Goal: Information Seeking & Learning: Learn about a topic

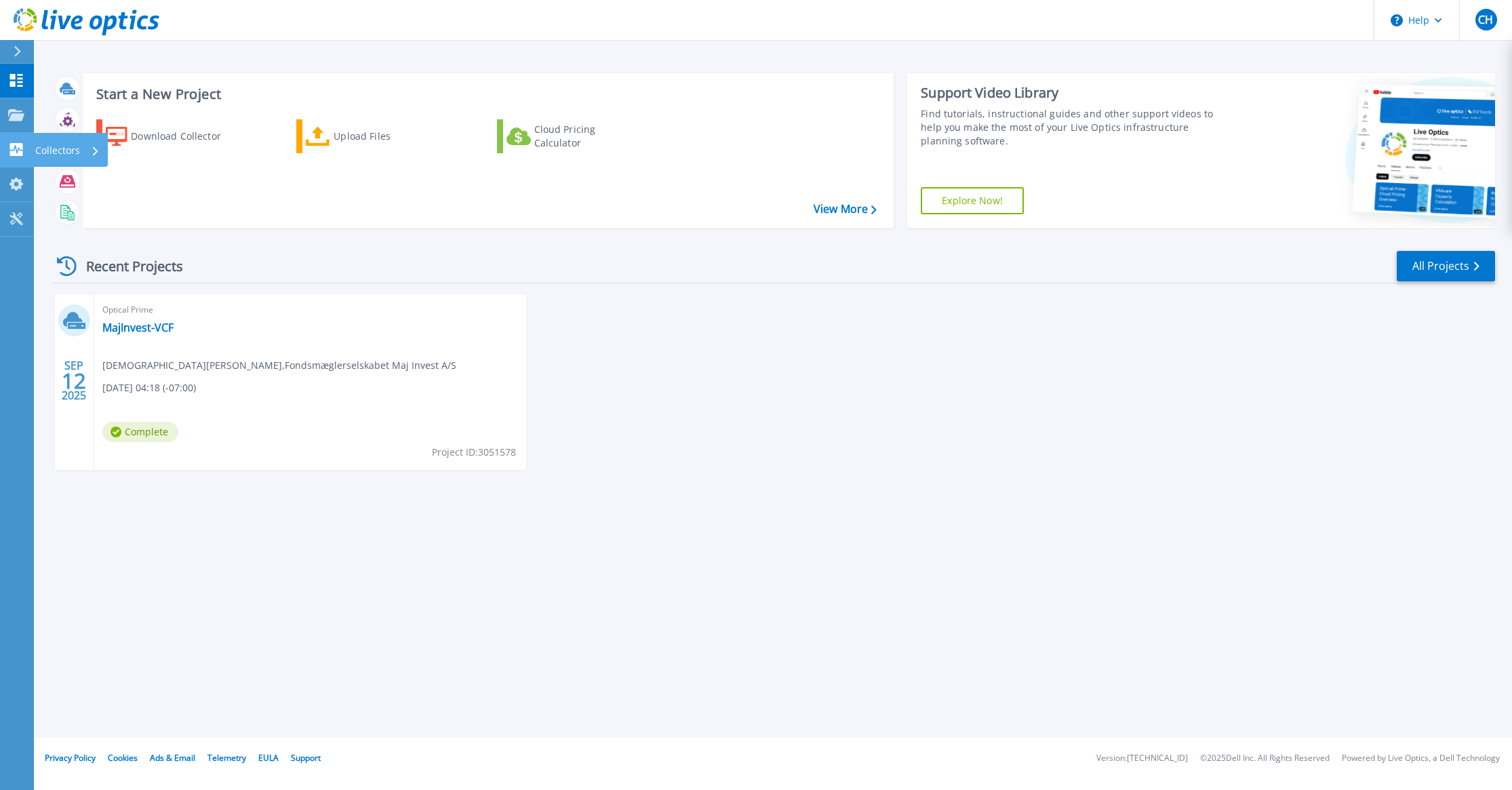
click at [57, 148] on p "Collectors" at bounding box center [57, 151] width 45 height 35
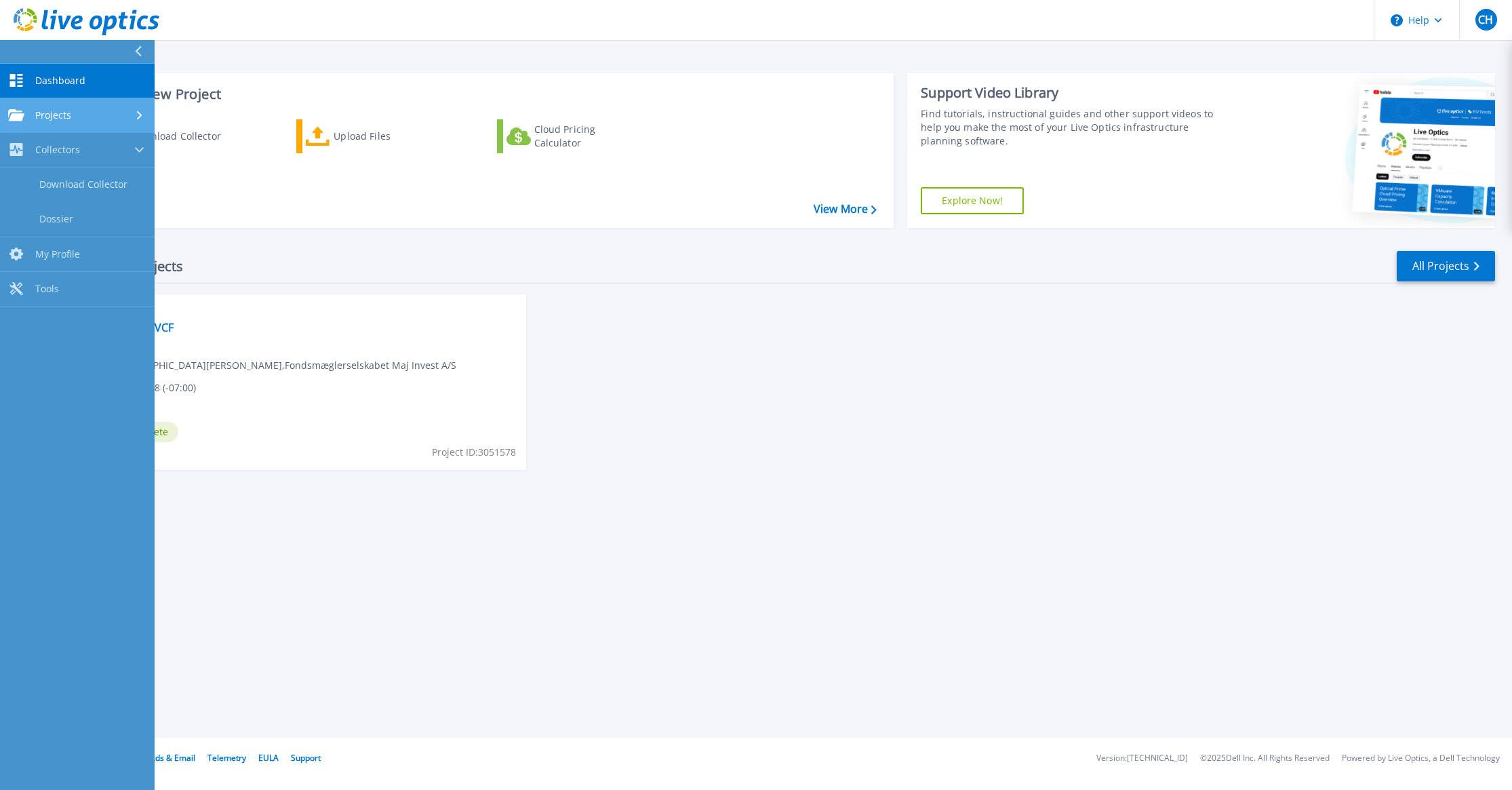
click at [65, 112] on span "Projects" at bounding box center [53, 115] width 36 height 12
click at [64, 330] on link "Tools Tools" at bounding box center [77, 332] width 155 height 34
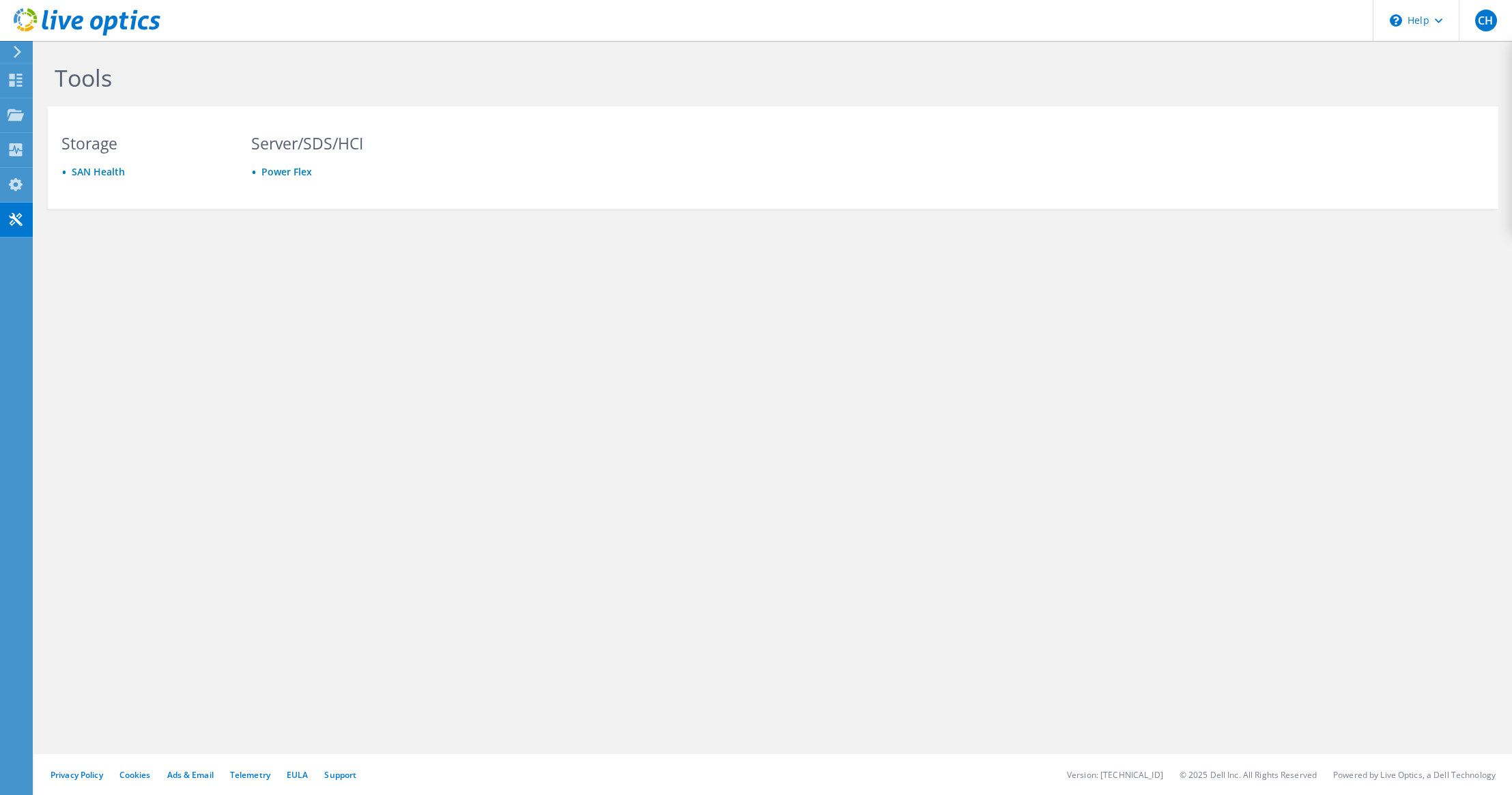
click at [13, 54] on icon at bounding box center [17, 51] width 11 height 12
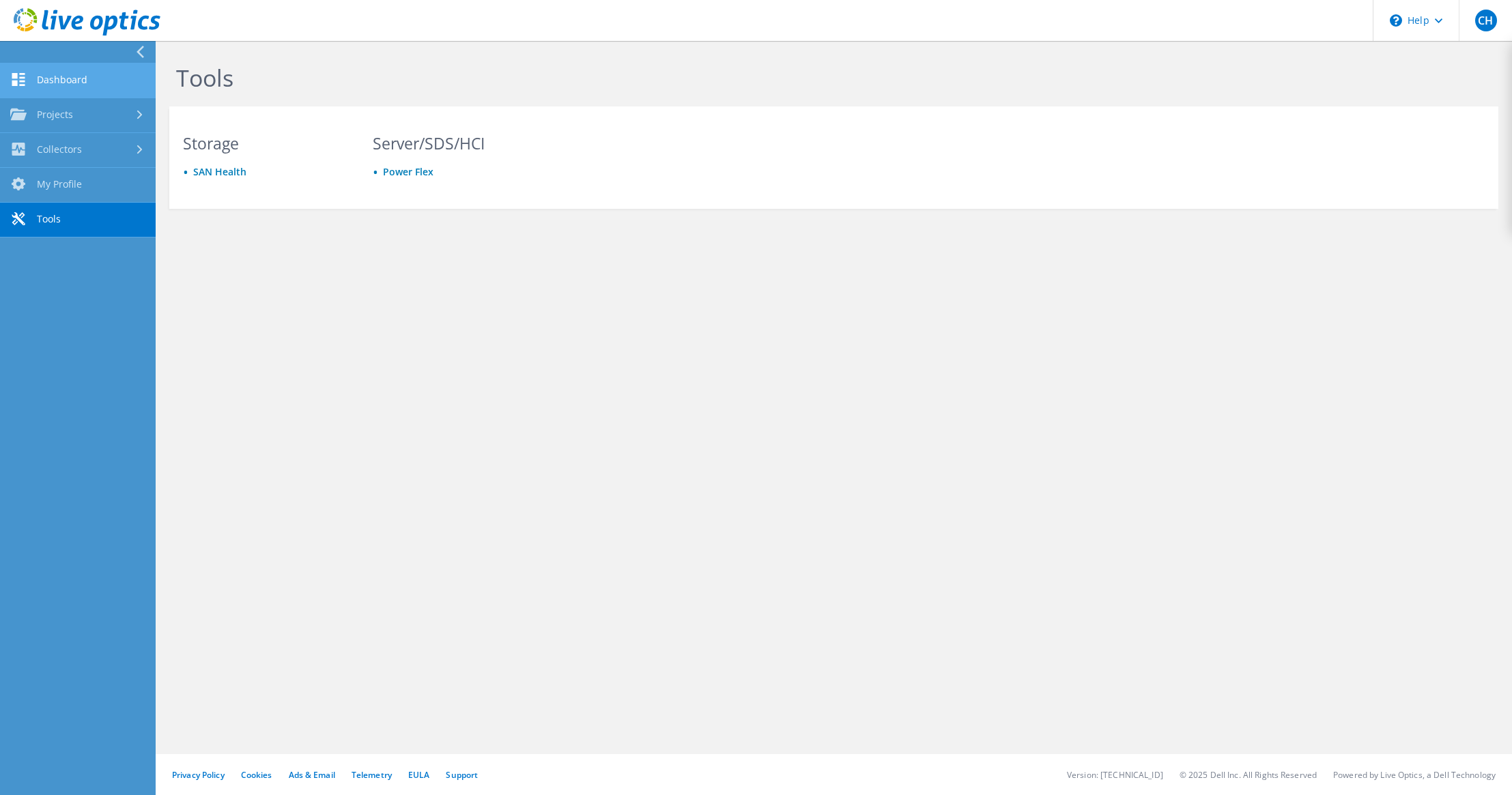
click at [63, 78] on link "Dashboard" at bounding box center [78, 80] width 156 height 35
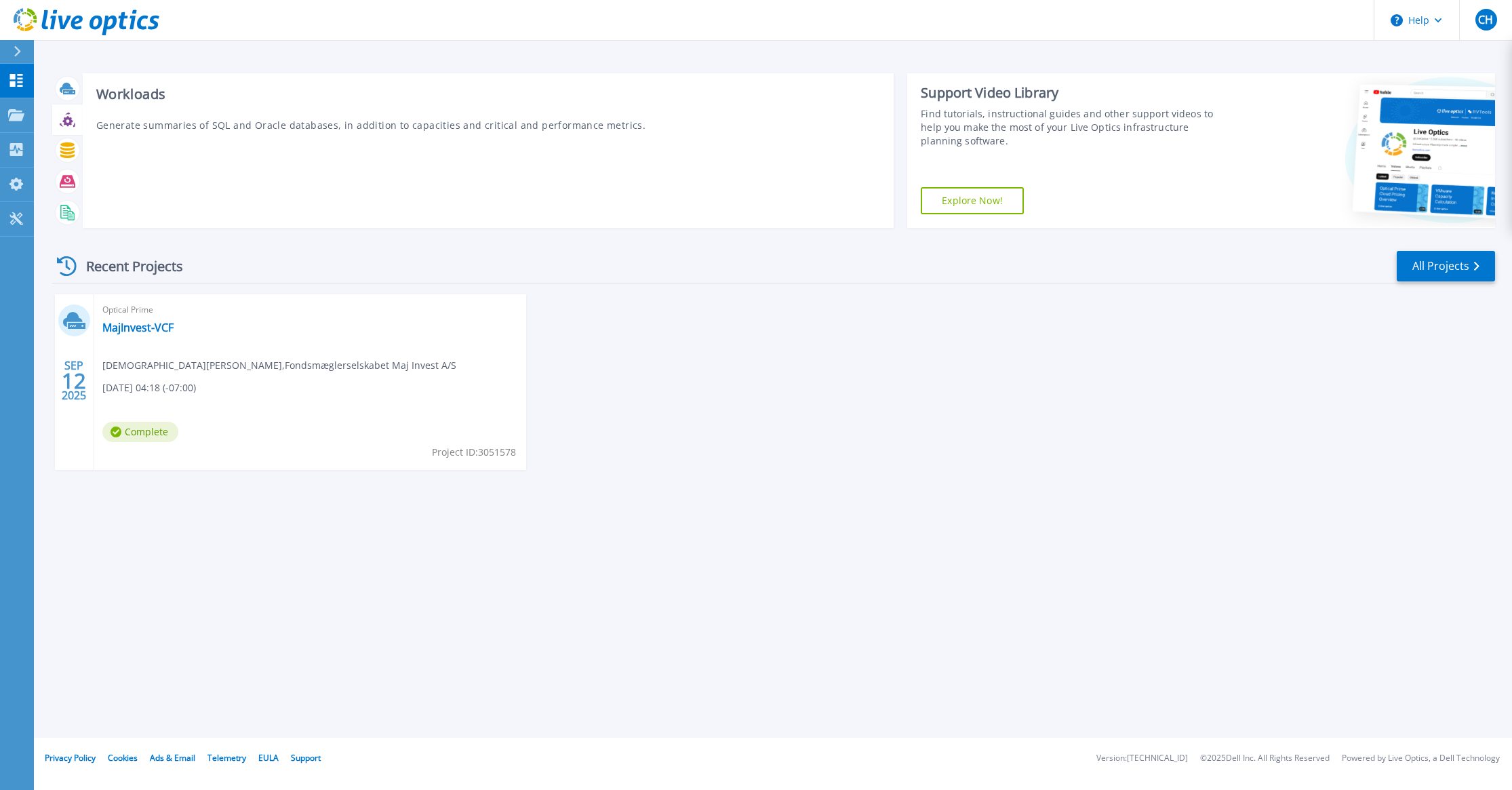
click at [64, 121] on icon at bounding box center [67, 121] width 11 height 11
click at [69, 117] on icon at bounding box center [67, 121] width 11 height 11
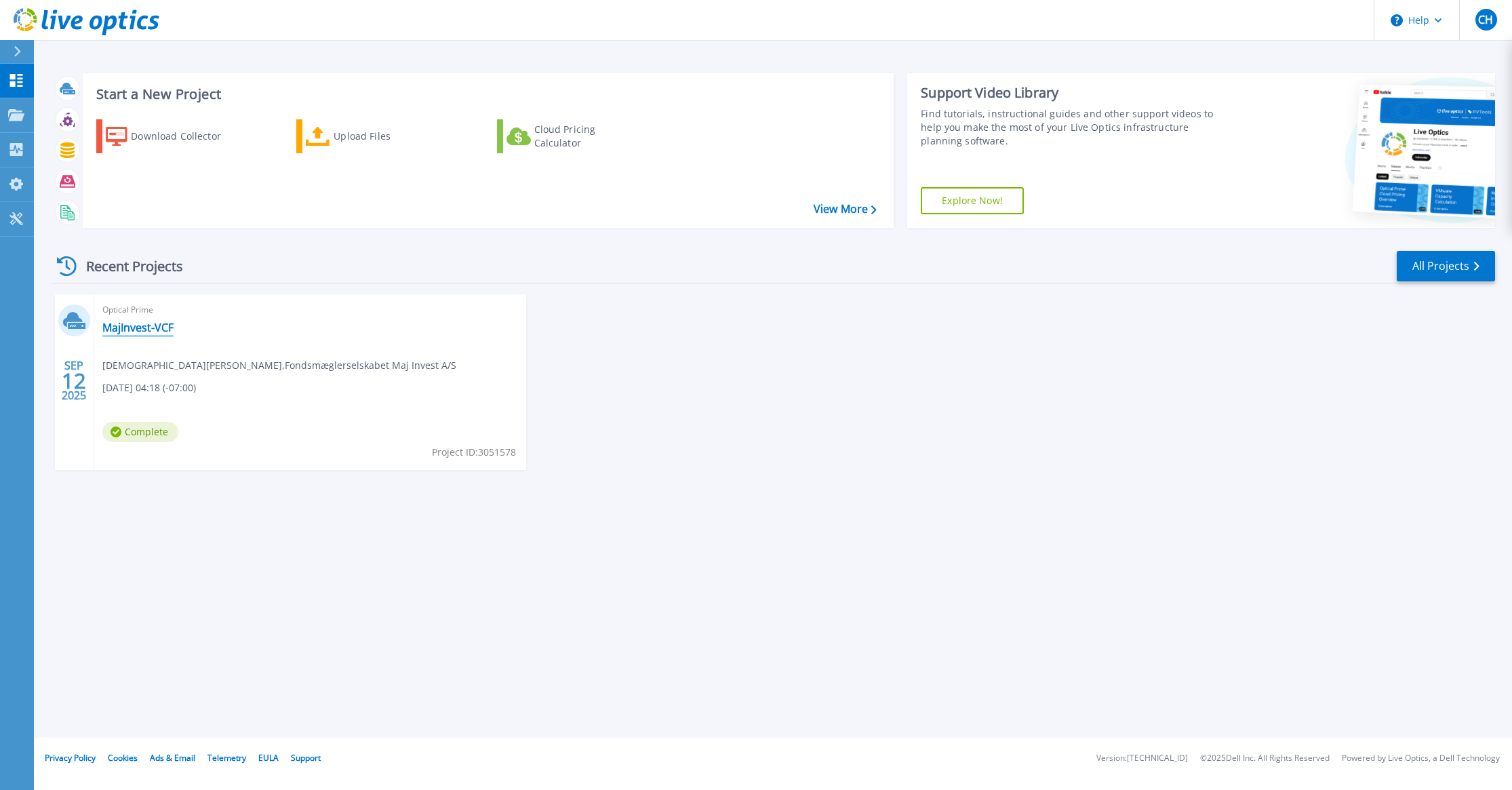
click at [145, 331] on link "MajInvest-VCF" at bounding box center [138, 327] width 71 height 13
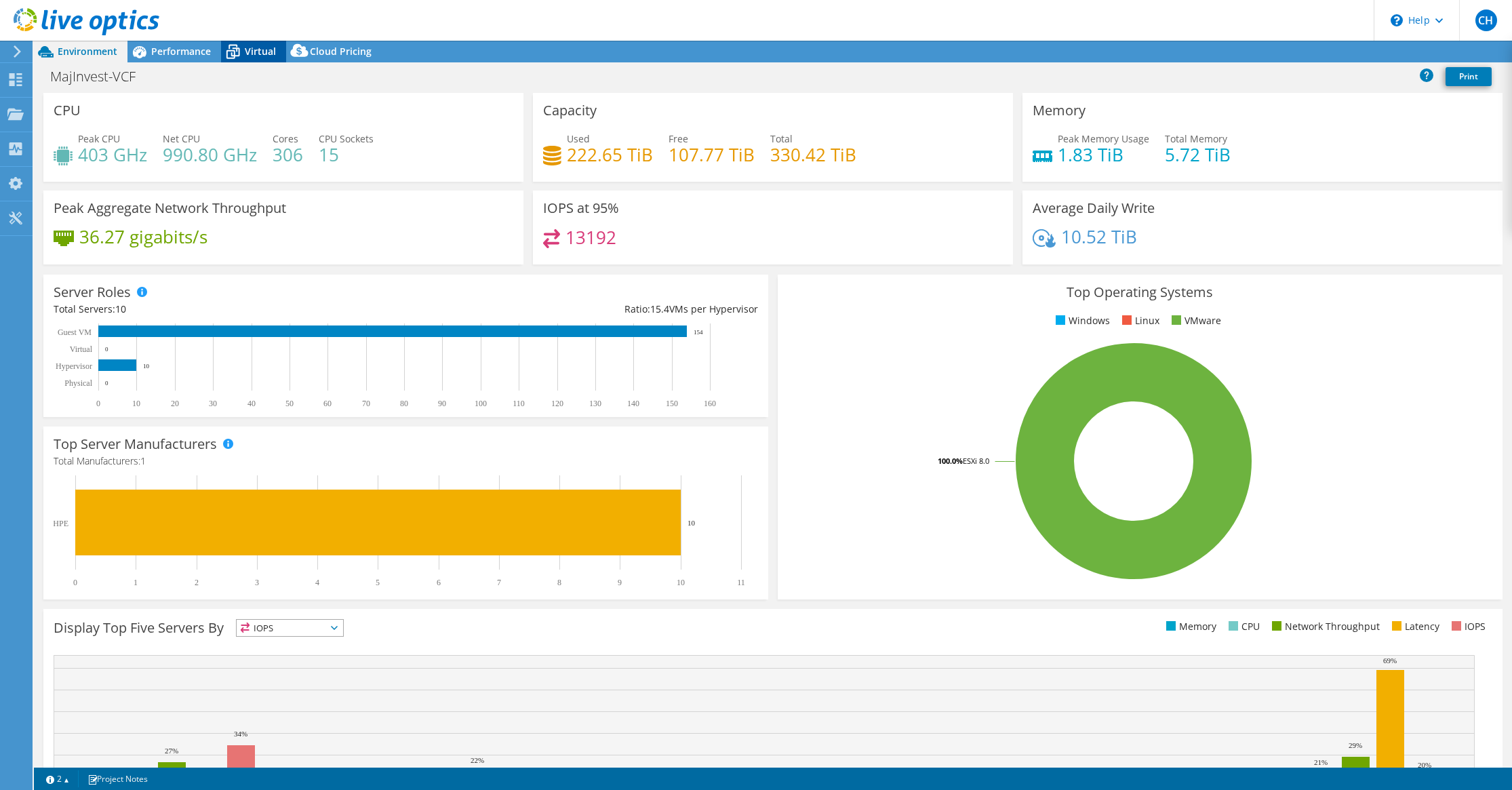
select select "EUFrankfurt"
select select "DKK"
click at [247, 46] on span "Virtual" at bounding box center [261, 51] width 32 height 13
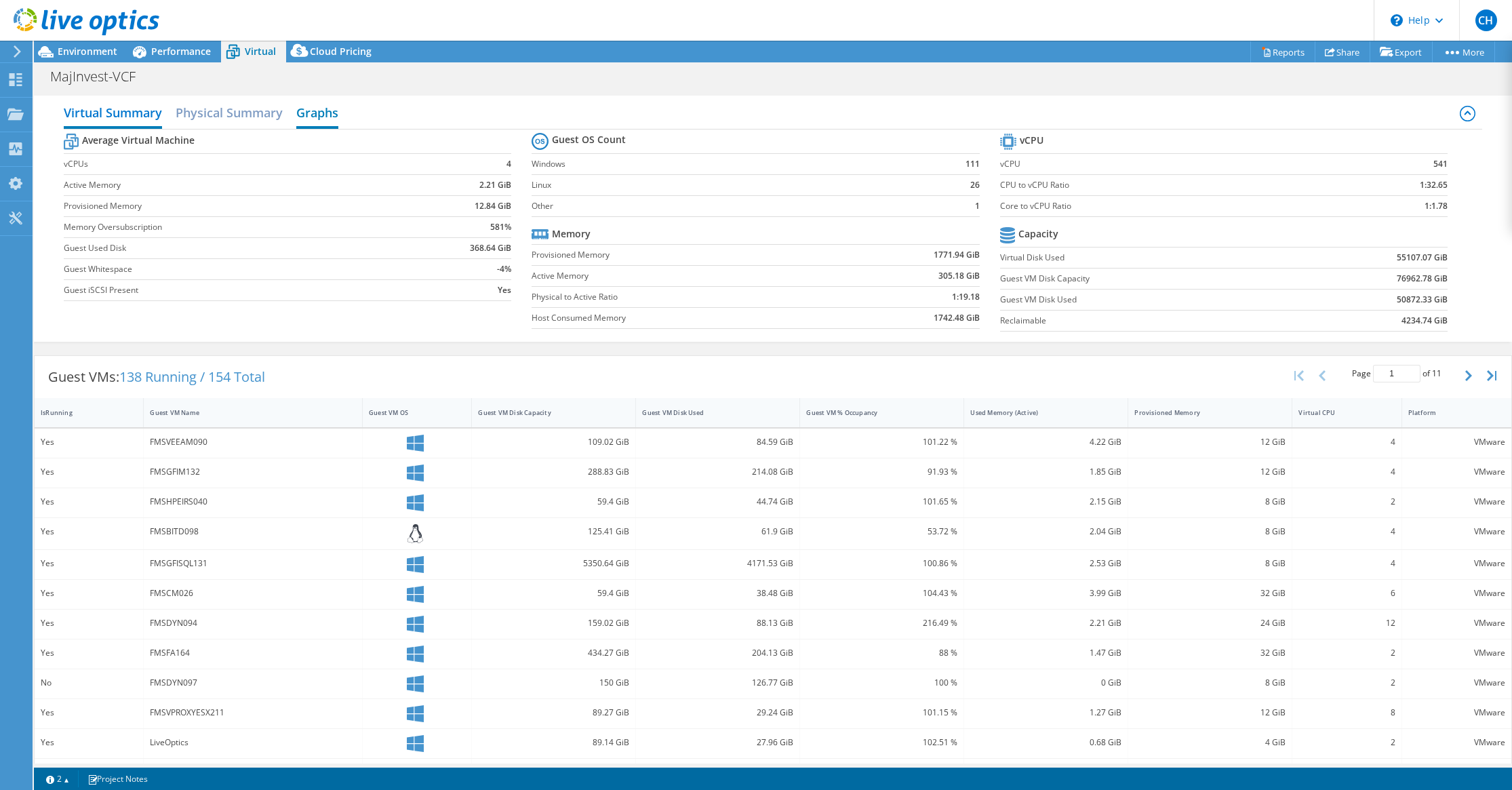
click at [324, 111] on h2 "Graphs" at bounding box center [317, 113] width 42 height 30
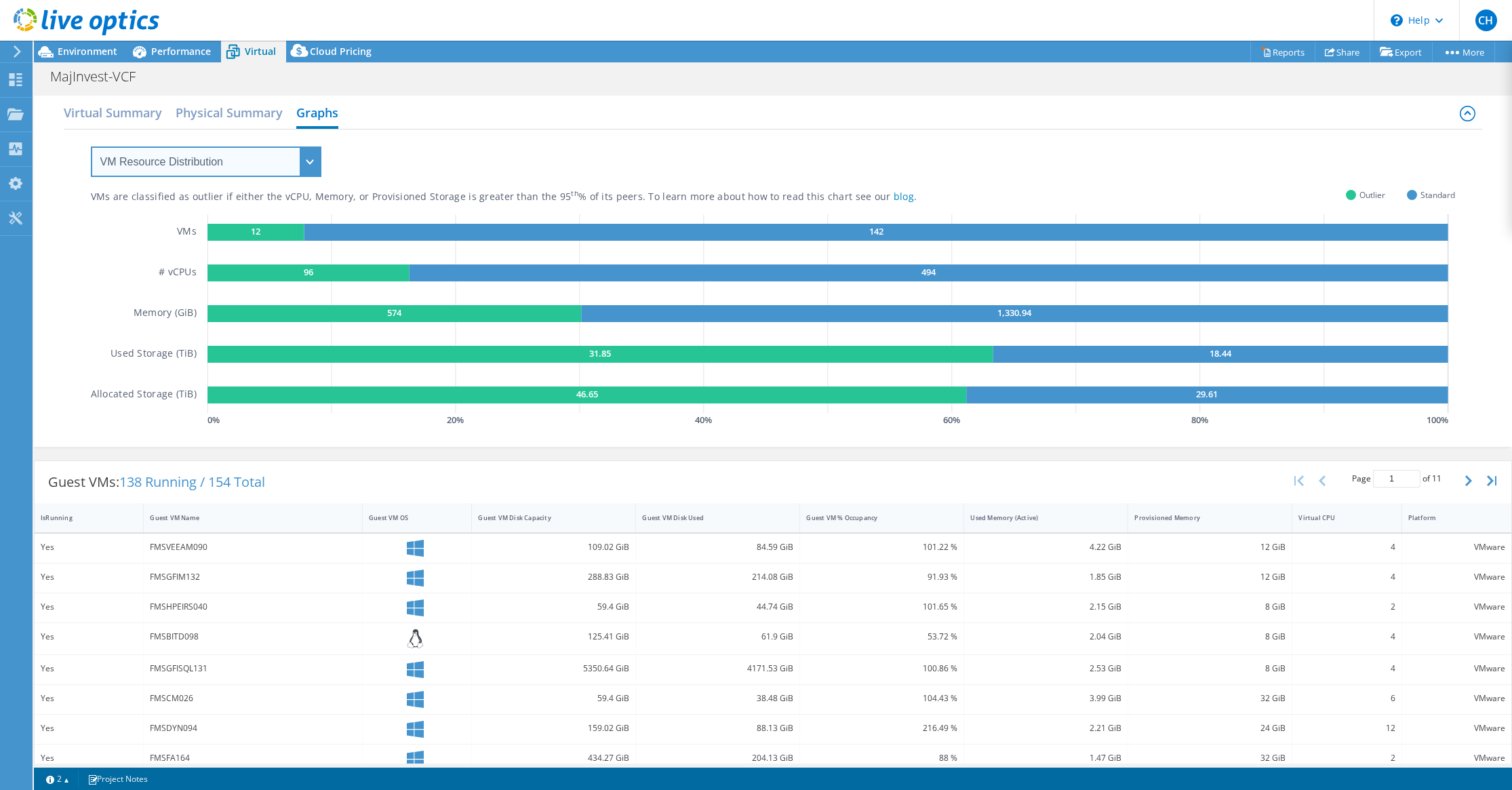
click at [308, 162] on select "VM Resource Distribution Provisioning Contrast Over Provisioning" at bounding box center [206, 162] width 230 height 31
select select "Over Provisioning"
click at [91, 146] on select "VM Resource Distribution Provisioning Contrast Over Provisioning" at bounding box center [206, 162] width 230 height 31
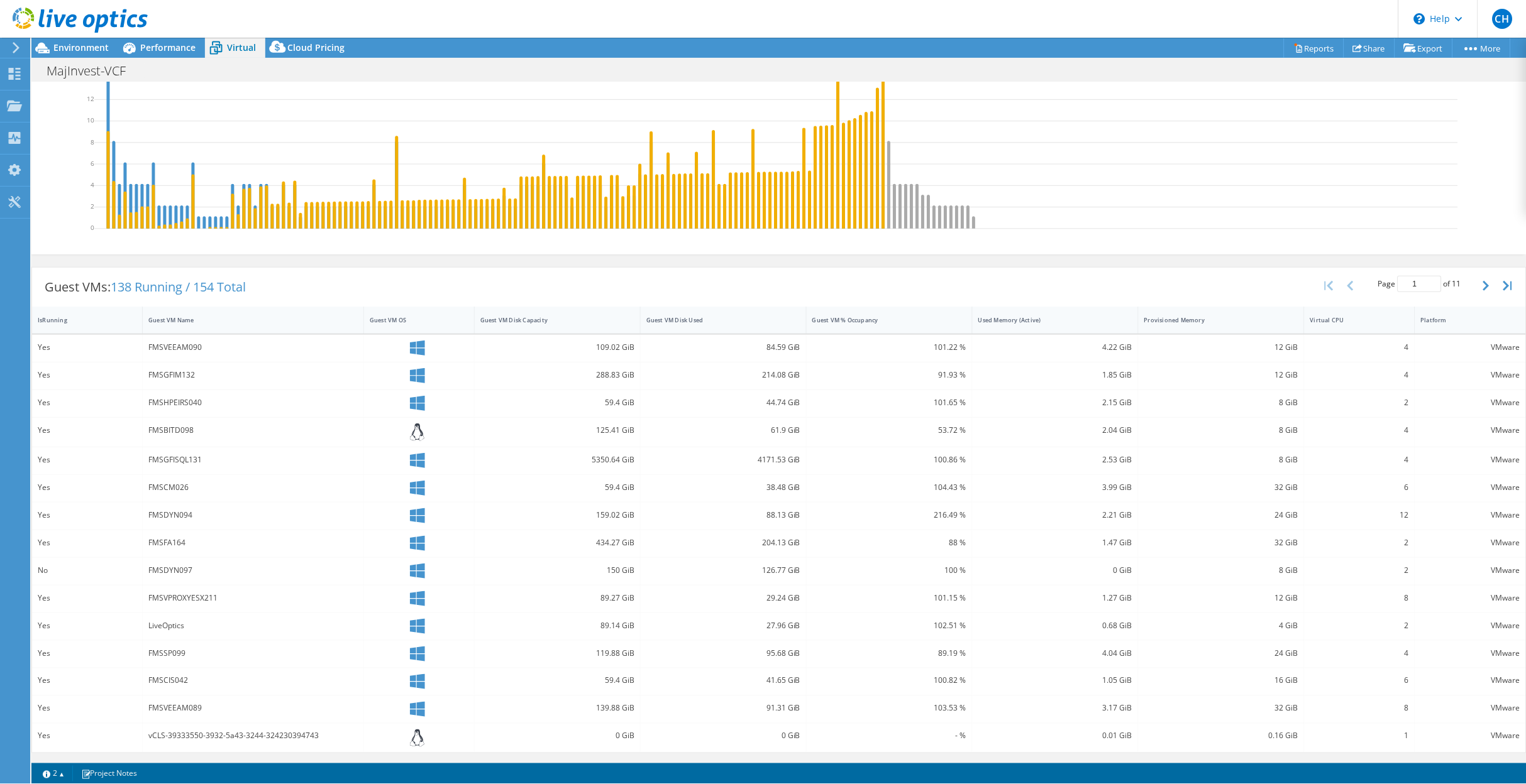
scroll to position [166, 0]
click at [849, 323] on div "Guest VM % Occupancy" at bounding box center [881, 319] width 139 height 8
click at [850, 323] on div "Guest VM % Occupancy" at bounding box center [881, 319] width 139 height 8
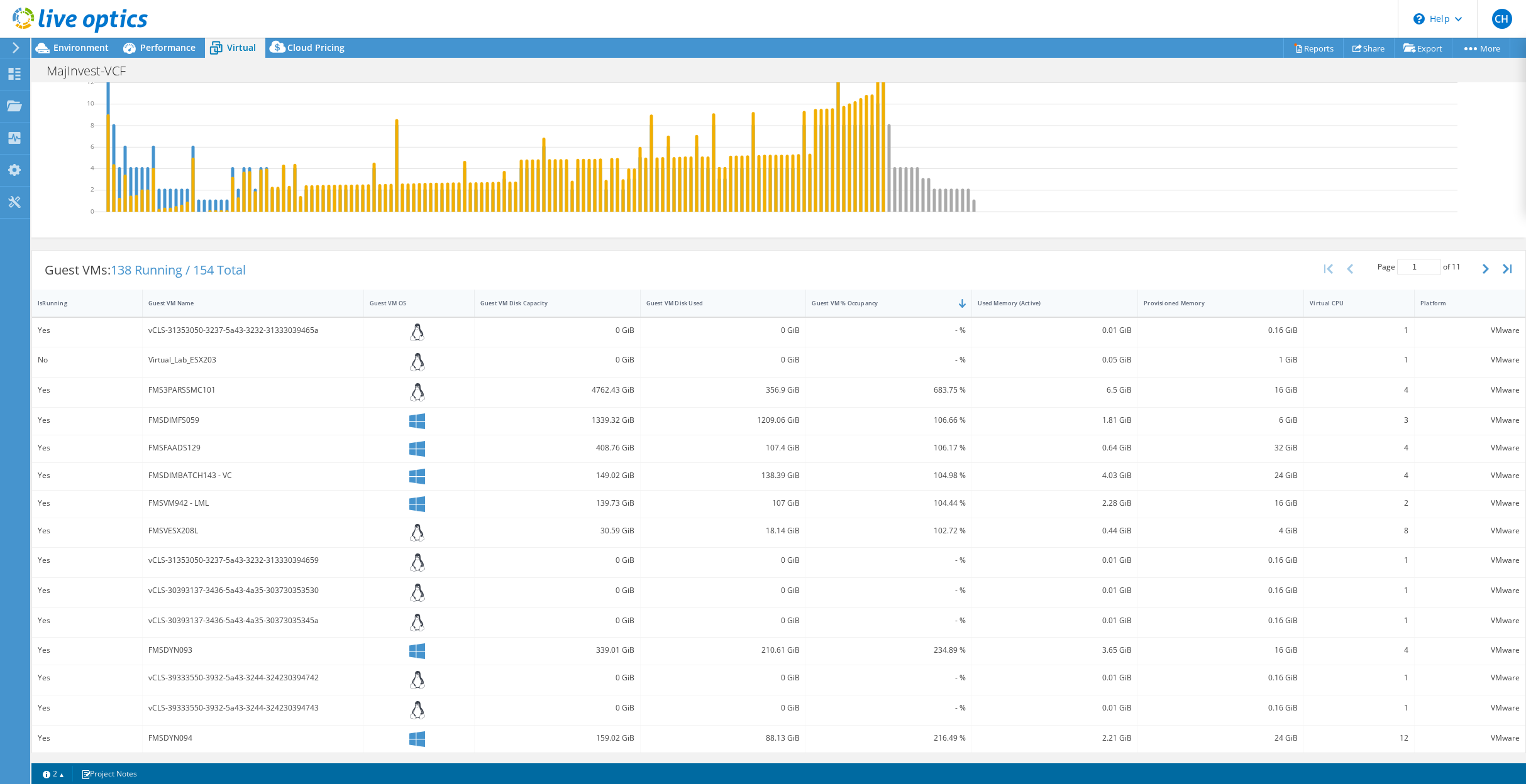
scroll to position [0, 0]
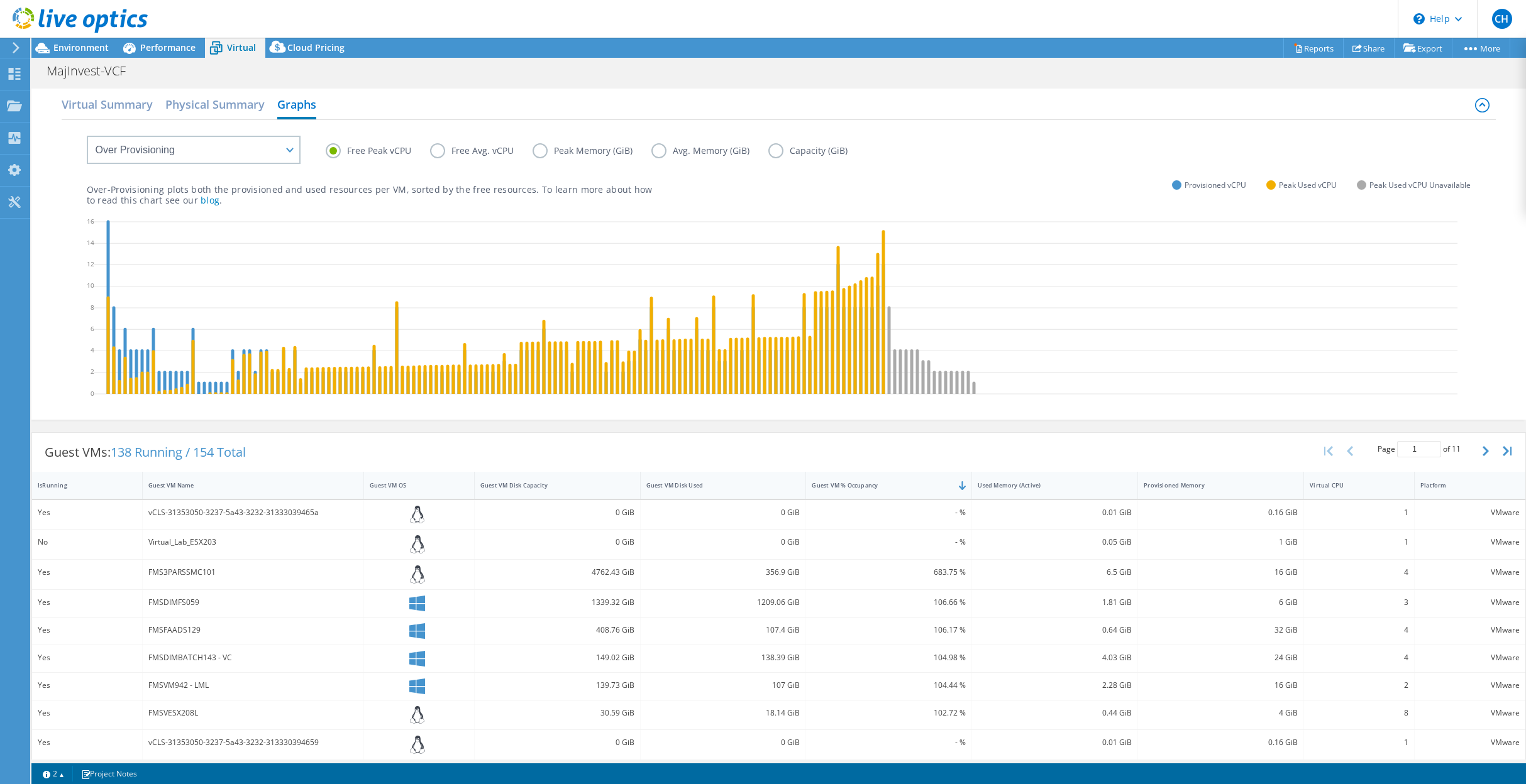
click at [430, 157] on label "Free Avg. vCPU" at bounding box center [481, 151] width 103 height 15
click at [0, 0] on input "Free Avg. vCPU" at bounding box center [0, 0] width 0 height 0
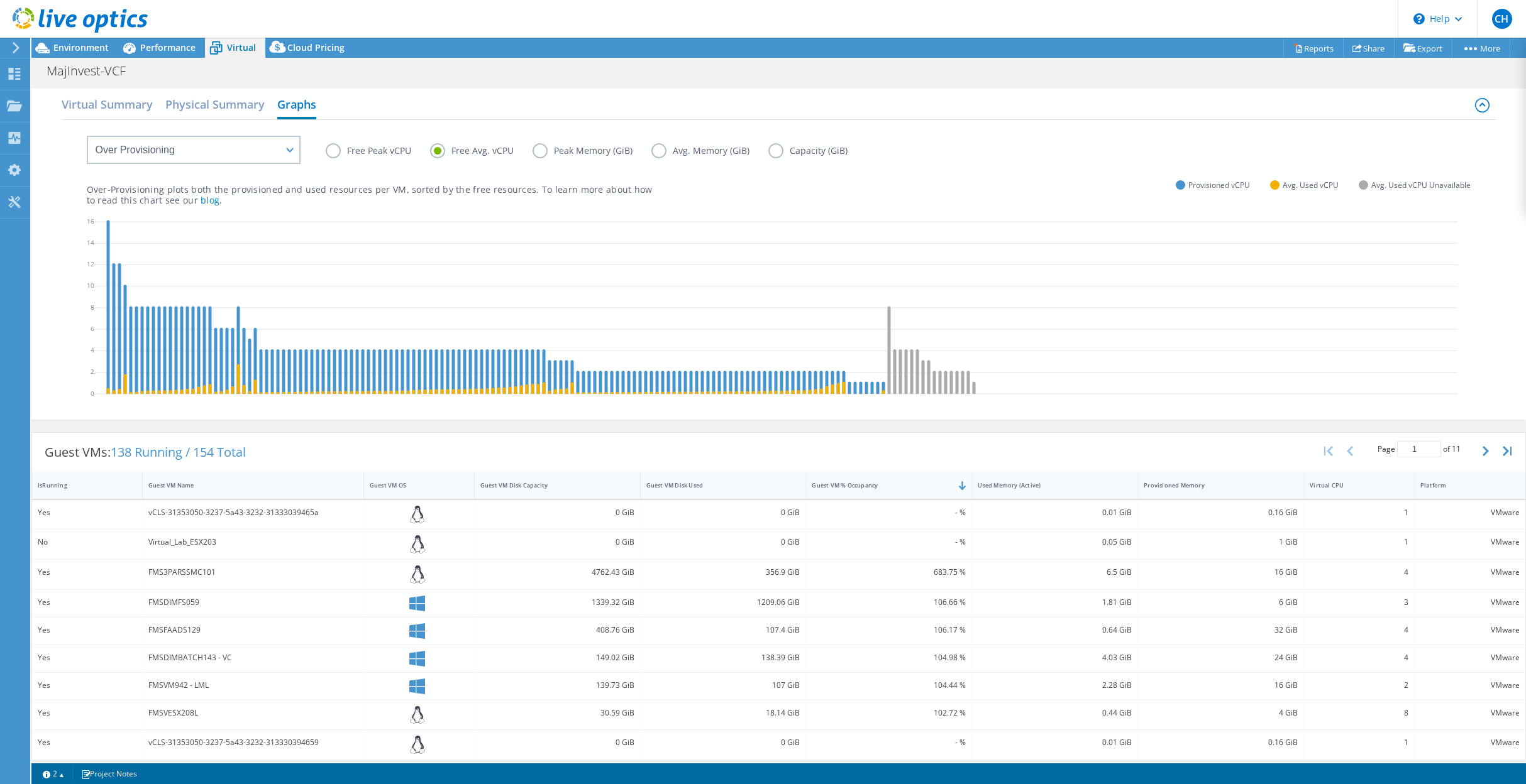
click at [542, 150] on label "Peak Memory (GiB)" at bounding box center [592, 151] width 119 height 15
click at [0, 0] on input "Peak Memory (GiB)" at bounding box center [0, 0] width 0 height 0
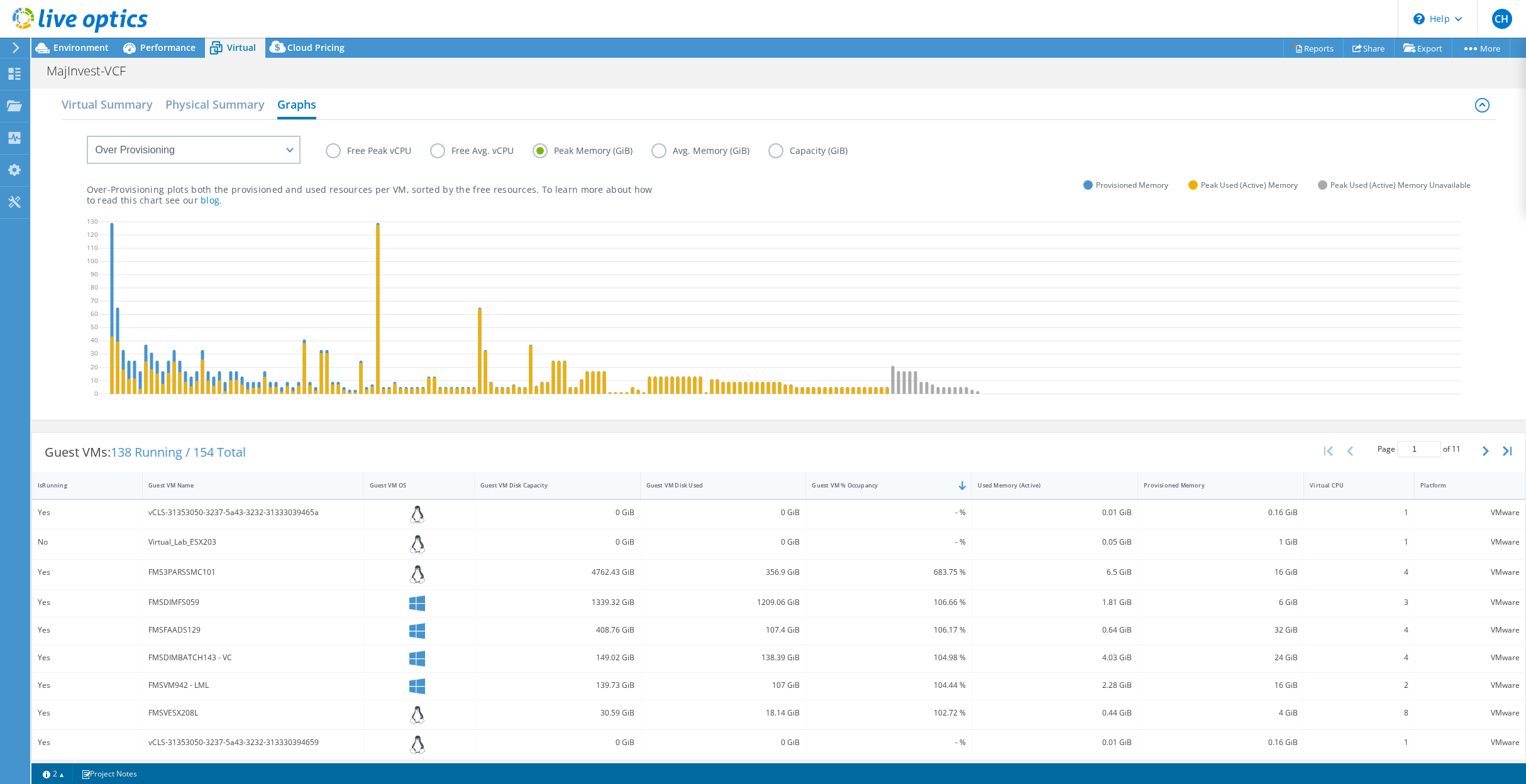
scroll to position [182, 0]
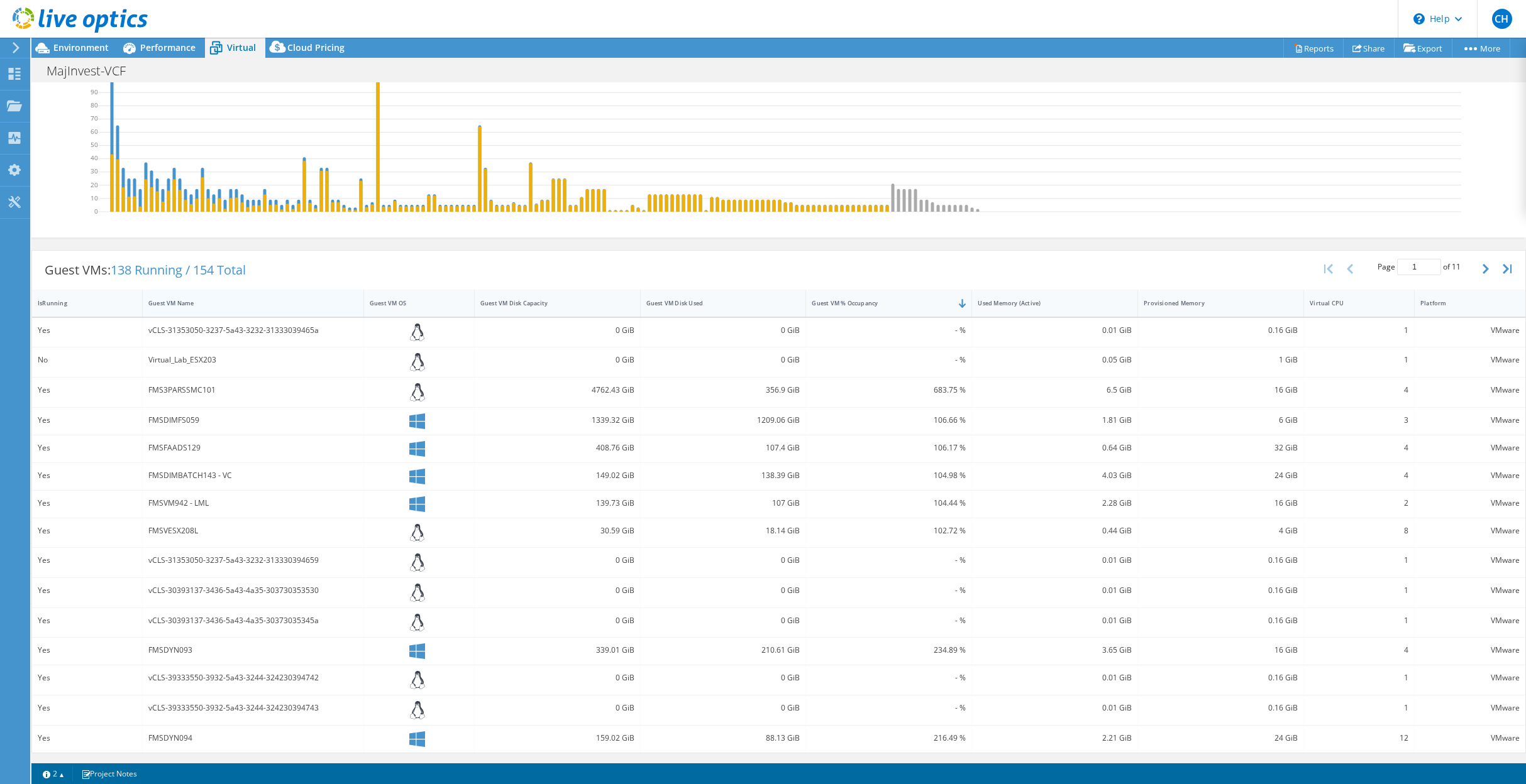
click at [202, 307] on div "Guest VM Name" at bounding box center [245, 303] width 194 height 8
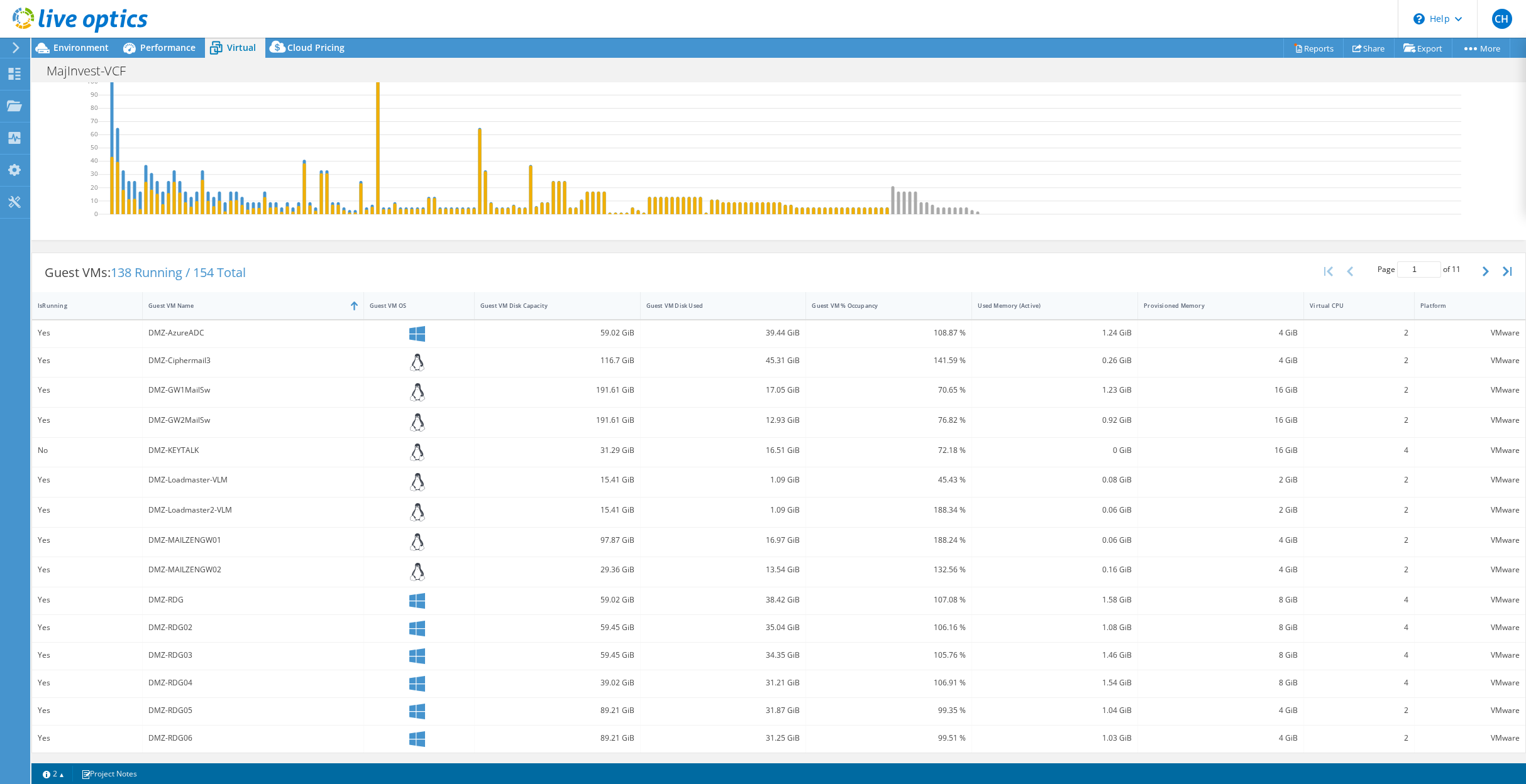
click at [222, 628] on div "DMZ-RDG02" at bounding box center [253, 628] width 209 height 14
